Goal: Check status: Check status

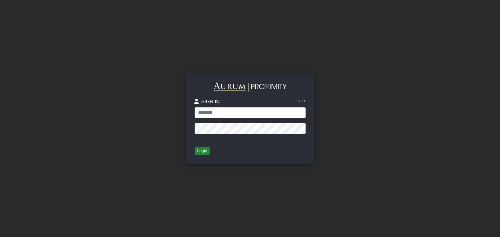
type input "**********"
click at [205, 153] on button "Login" at bounding box center [202, 151] width 15 height 8
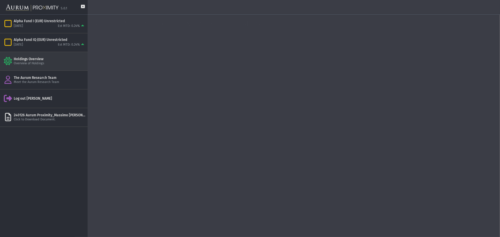
click at [56, 60] on div "Holdings Overview" at bounding box center [50, 59] width 72 height 5
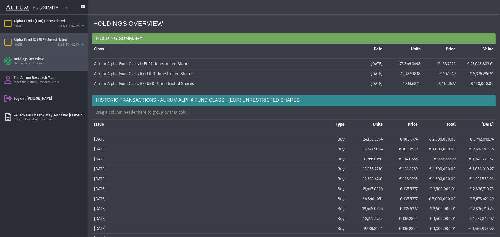
click at [49, 47] on div "[DATE] Est MTD: 0.24%" at bounding box center [50, 44] width 72 height 5
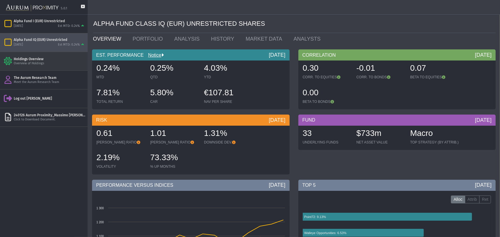
click at [41, 68] on div "Holdings Overview Overview of Holdings" at bounding box center [44, 61] width 88 height 18
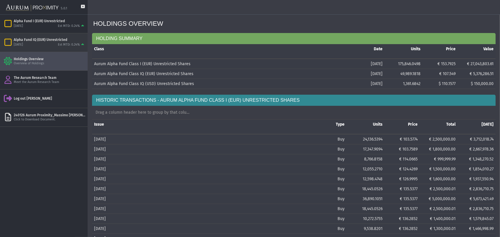
click at [35, 47] on div "[DATE] Est MTD: 0.24%" at bounding box center [50, 44] width 72 height 5
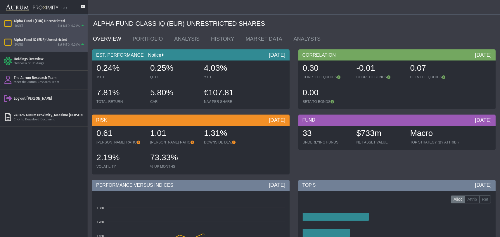
click at [41, 28] on div "[DATE] Est MTD: 0.24%" at bounding box center [50, 26] width 72 height 5
